Goal: Task Accomplishment & Management: Use online tool/utility

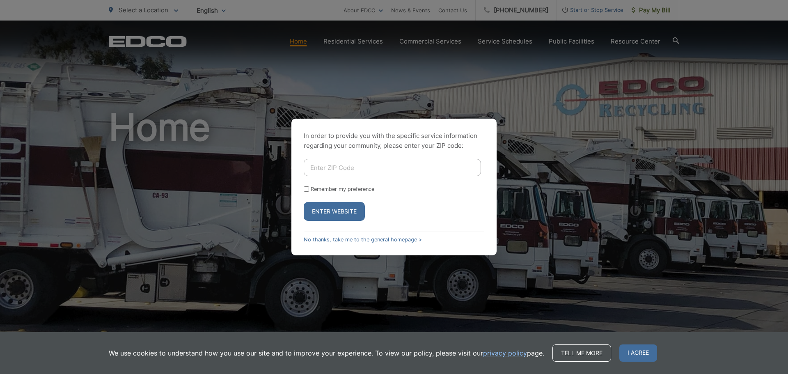
click at [340, 171] on input "Enter ZIP Code" at bounding box center [392, 167] width 177 height 17
type input "92078"
click at [306, 189] on input "Remember my preference" at bounding box center [306, 188] width 5 height 5
checkbox input "true"
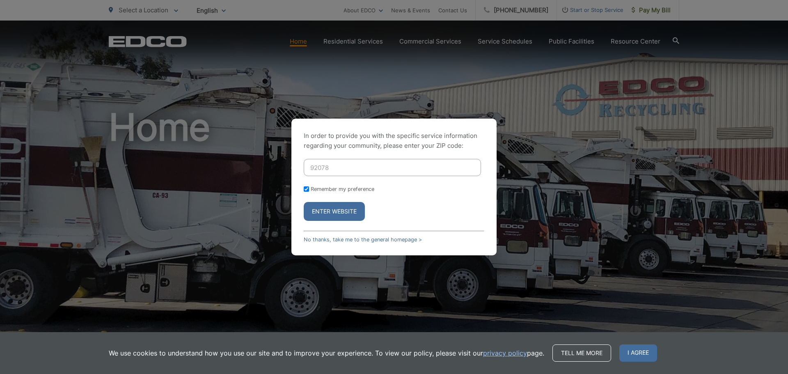
click at [326, 216] on button "Enter Website" at bounding box center [334, 211] width 61 height 19
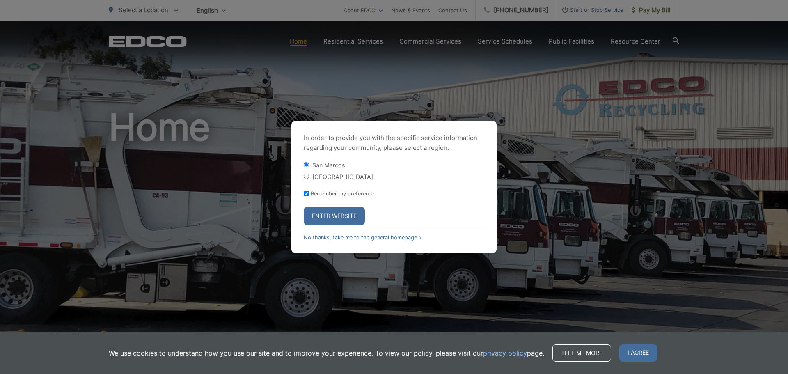
click at [326, 217] on button "Enter Website" at bounding box center [334, 216] width 61 height 19
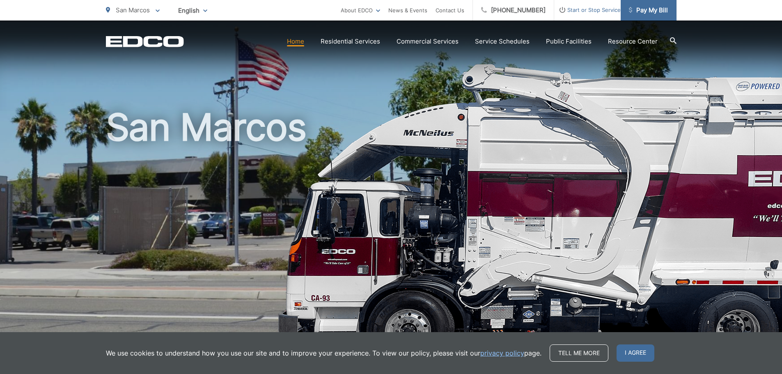
click at [645, 10] on span "Pay My Bill" at bounding box center [648, 10] width 39 height 10
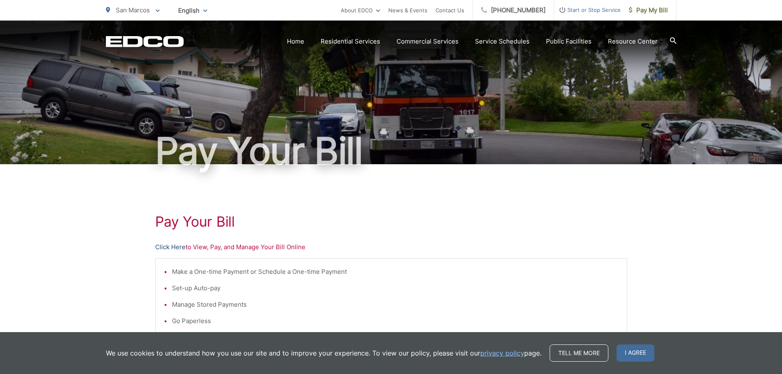
click at [175, 249] on link "Click Here" at bounding box center [170, 247] width 30 height 10
